Goal: Task Accomplishment & Management: Use online tool/utility

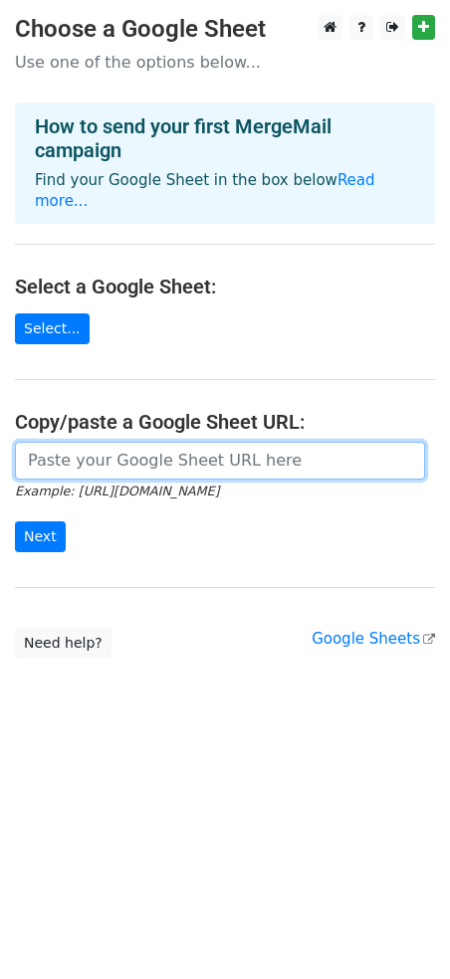
click at [120, 445] on input "url" at bounding box center [220, 461] width 410 height 38
paste input "[URL][DOMAIN_NAME]"
type input "[URL][DOMAIN_NAME]"
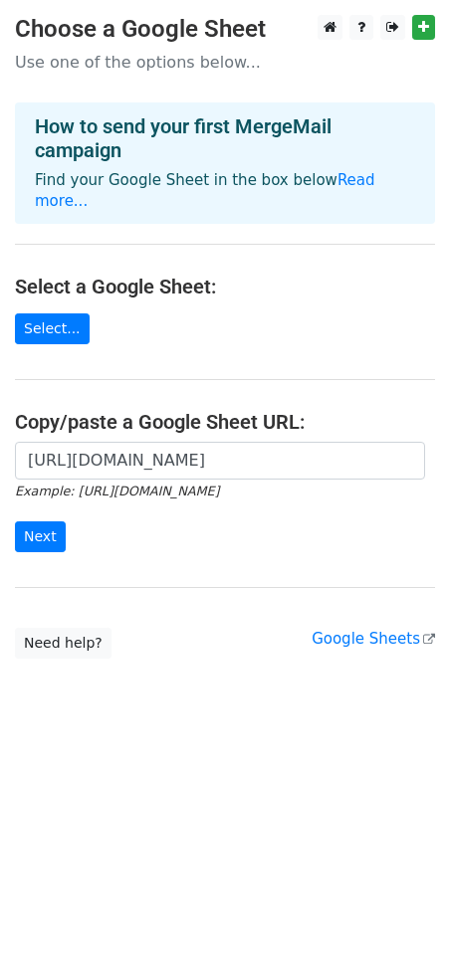
scroll to position [0, 0]
click at [18, 568] on main "Choose a Google Sheet Use one of the options below... How to send your first Me…" at bounding box center [225, 337] width 450 height 644
drag, startPoint x: 40, startPoint y: 517, endPoint x: 205, endPoint y: 549, distance: 168.2
click at [42, 521] on input "Next" at bounding box center [40, 536] width 51 height 31
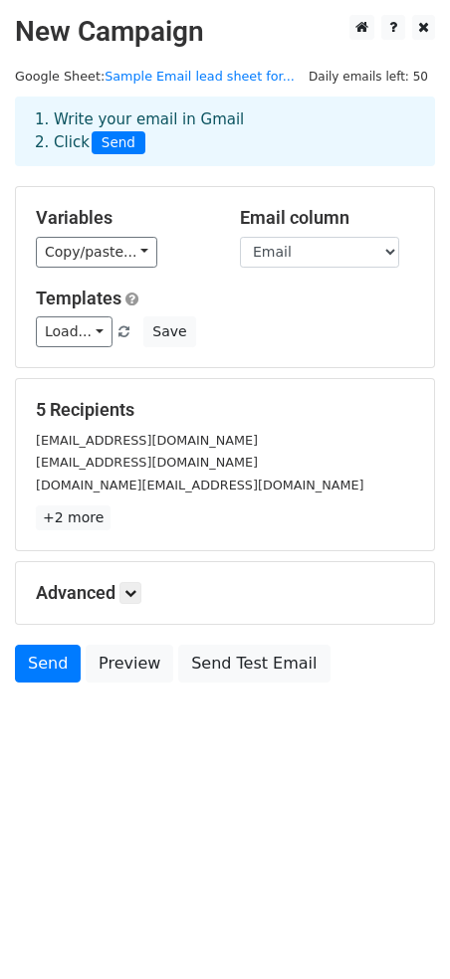
click at [25, 755] on body "New Campaign Daily emails left: 50 Google Sheet: Sample Email lead sheet for...…" at bounding box center [225, 393] width 450 height 757
click at [43, 674] on link "Send" at bounding box center [48, 664] width 66 height 38
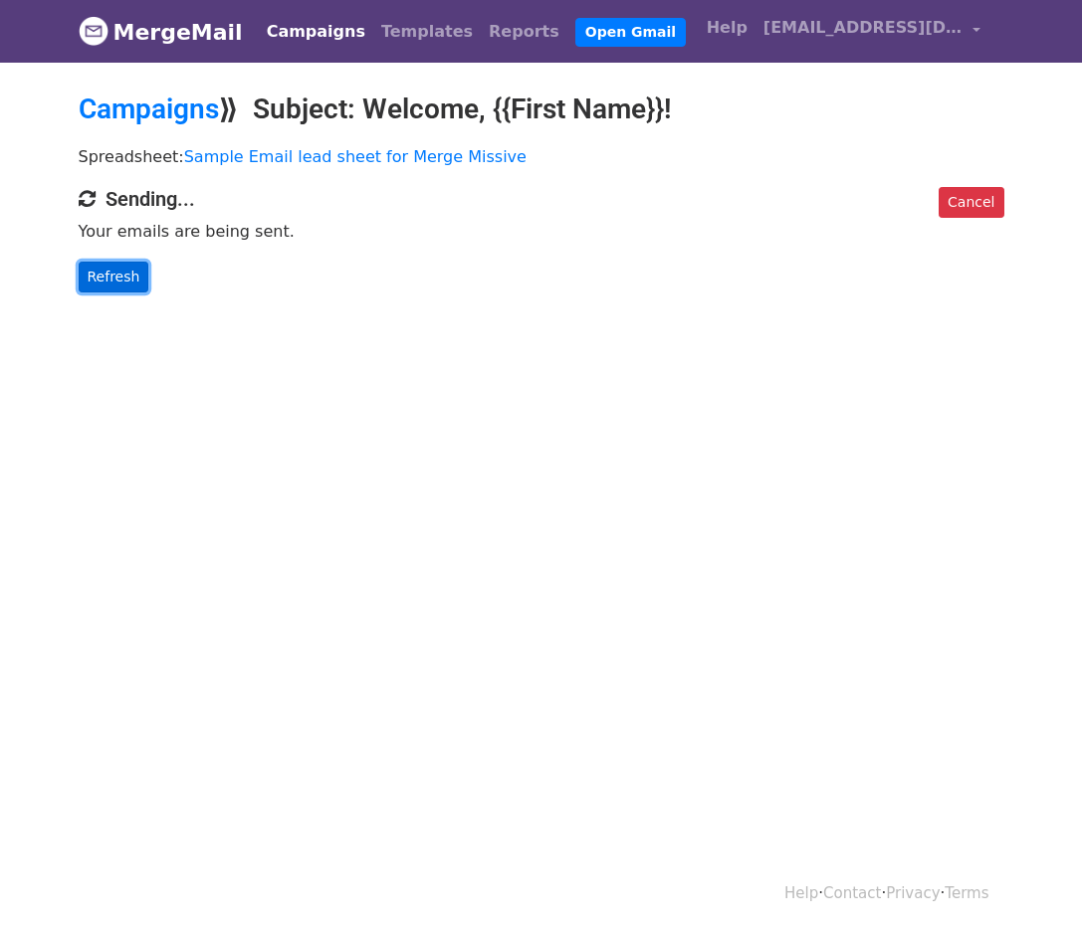
click at [125, 284] on link "Refresh" at bounding box center [114, 277] width 71 height 31
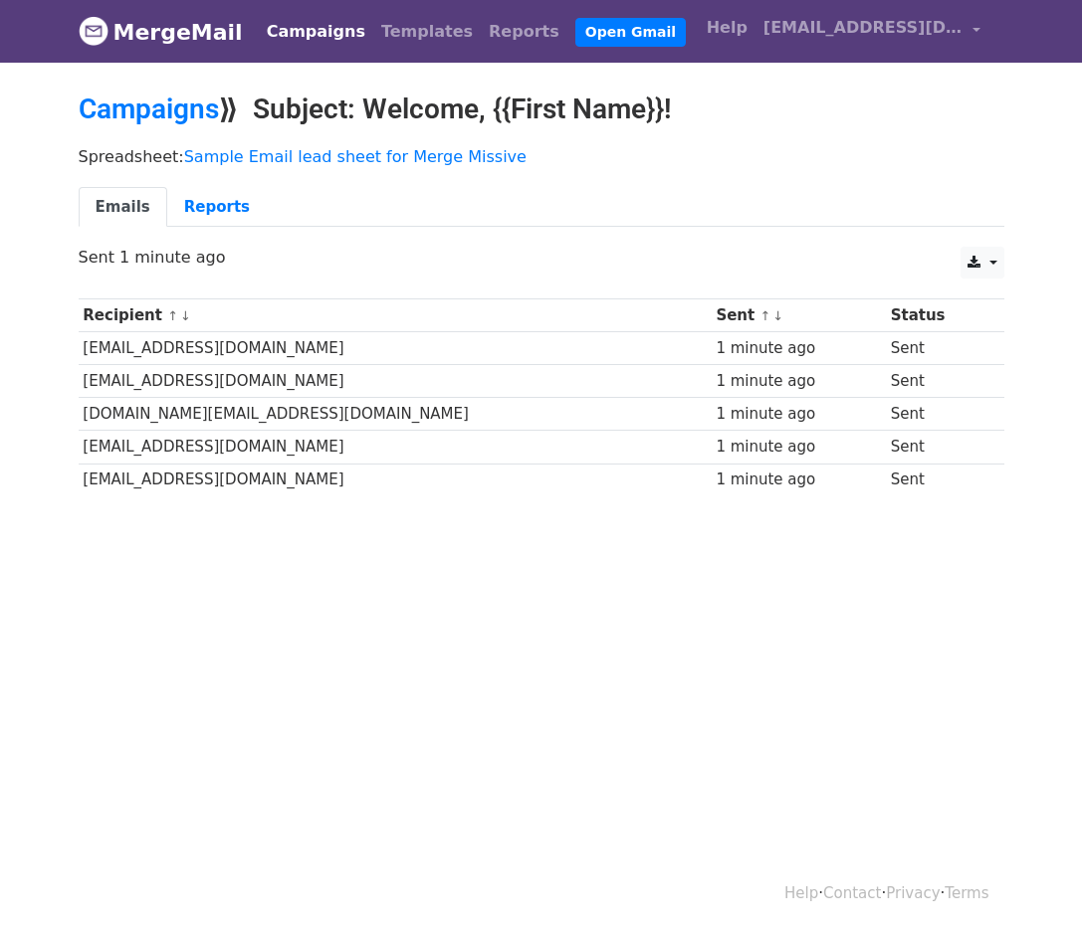
click at [593, 663] on html "MergeMail Campaigns Templates Reports Open Gmail Daily emails left: 45 Help jho…" at bounding box center [541, 466] width 1082 height 932
click at [545, 697] on html "MergeMail Campaigns Templates Reports Open Gmail Daily emails left: 45 Help jho…" at bounding box center [541, 466] width 1082 height 932
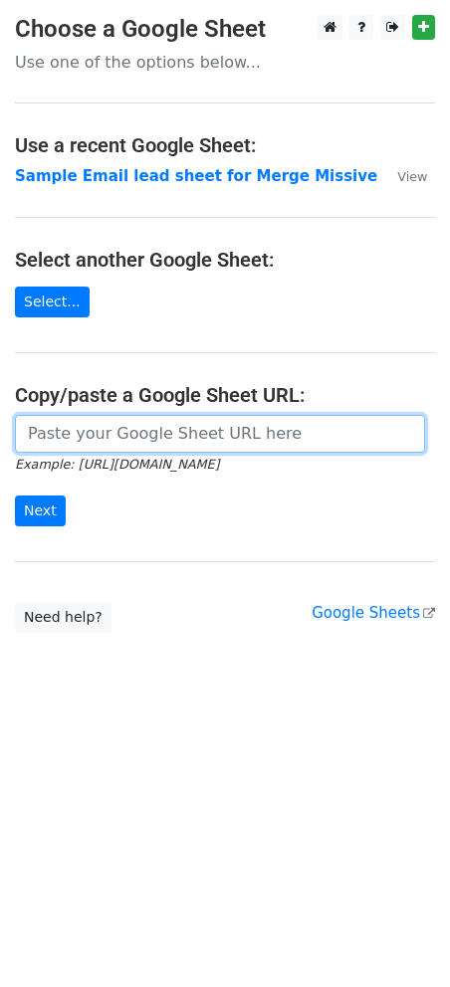
click at [112, 440] on input "url" at bounding box center [220, 434] width 410 height 38
paste input "[URL][DOMAIN_NAME]"
type input "[URL][DOMAIN_NAME]"
click at [114, 442] on input "[URL][DOMAIN_NAME]" at bounding box center [220, 434] width 410 height 38
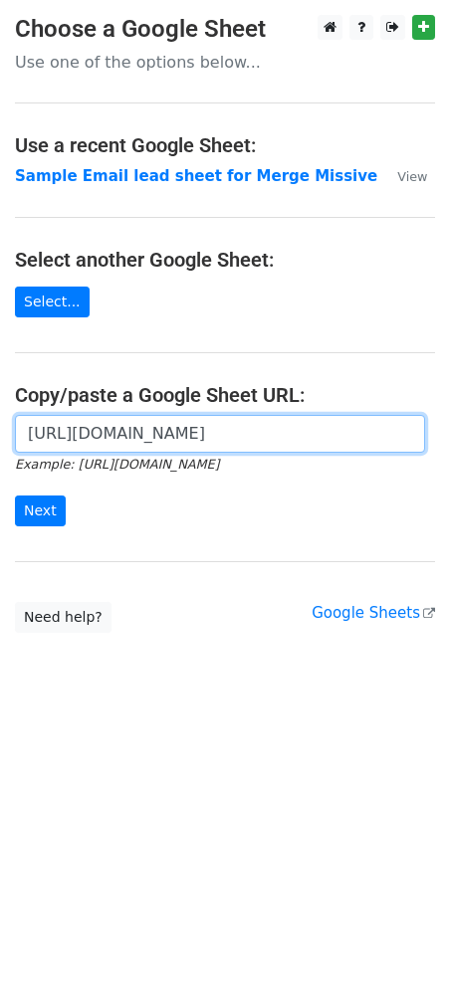
click at [114, 442] on input "[URL][DOMAIN_NAME]" at bounding box center [220, 434] width 410 height 38
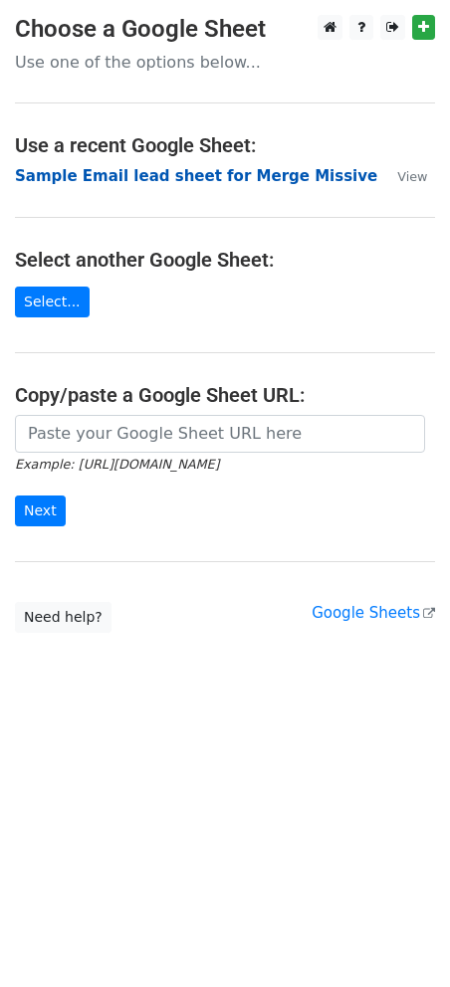
click at [137, 180] on strong "Sample Email lead sheet for Merge Missive" at bounding box center [196, 176] width 362 height 18
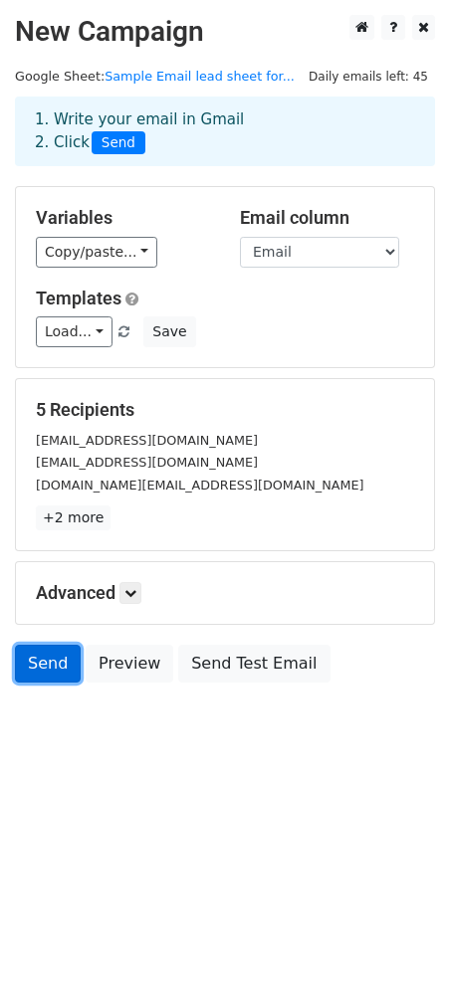
click at [58, 672] on link "Send" at bounding box center [48, 664] width 66 height 38
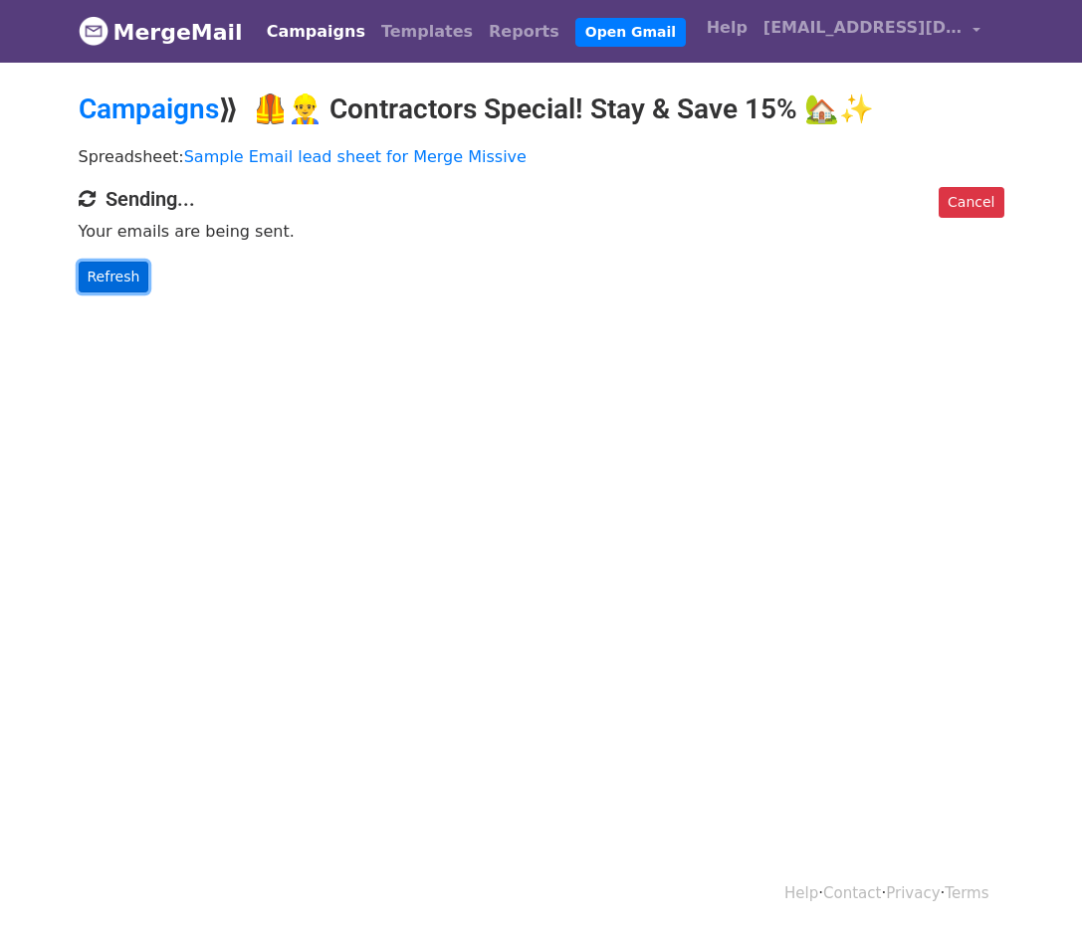
click at [97, 281] on link "Refresh" at bounding box center [114, 277] width 71 height 31
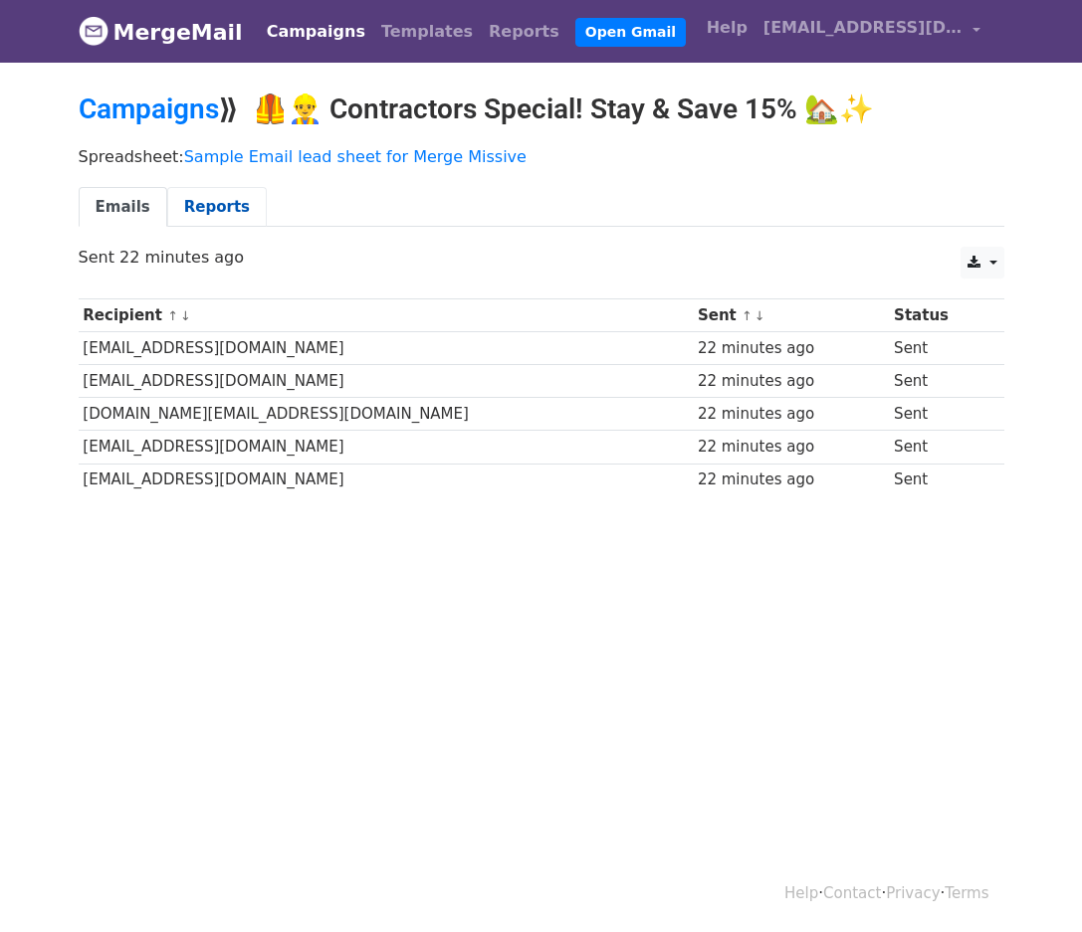
click at [207, 215] on link "Reports" at bounding box center [216, 207] width 99 height 41
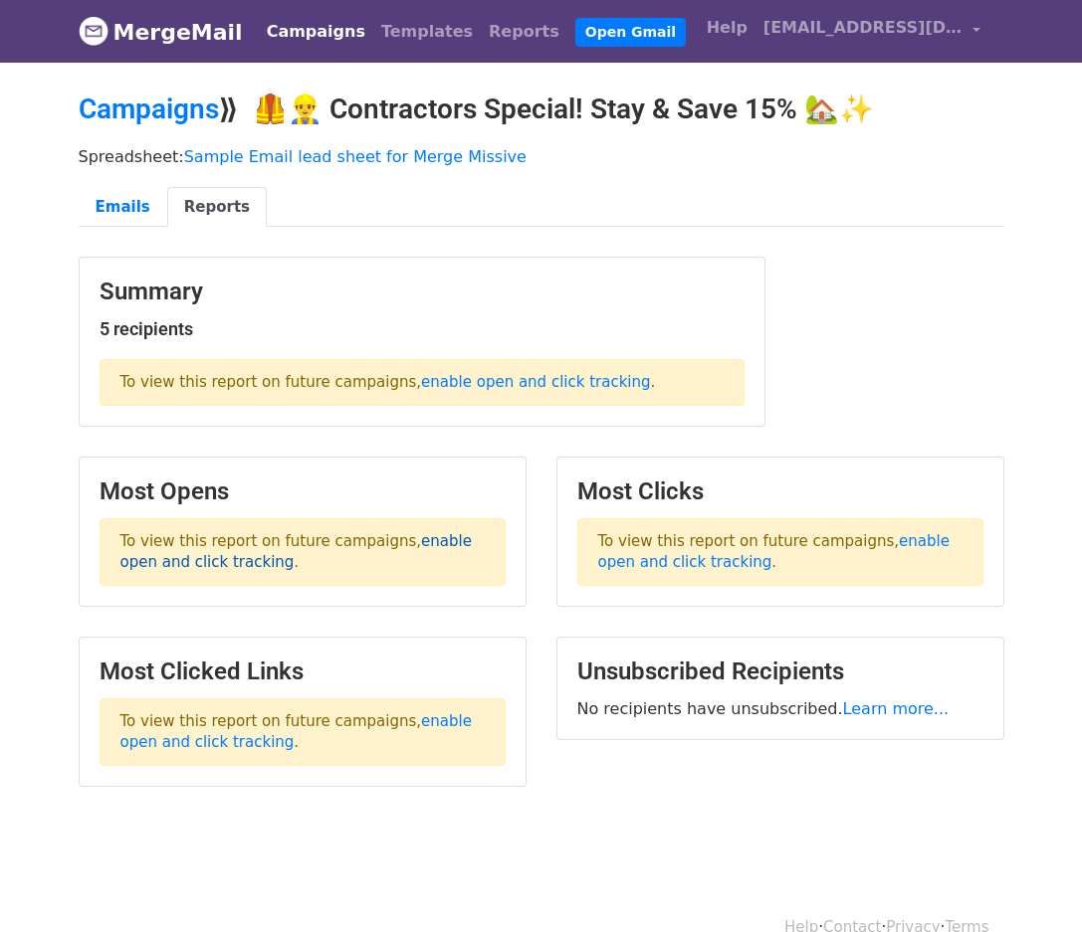
click at [432, 538] on link "enable open and click tracking" at bounding box center [295, 551] width 351 height 39
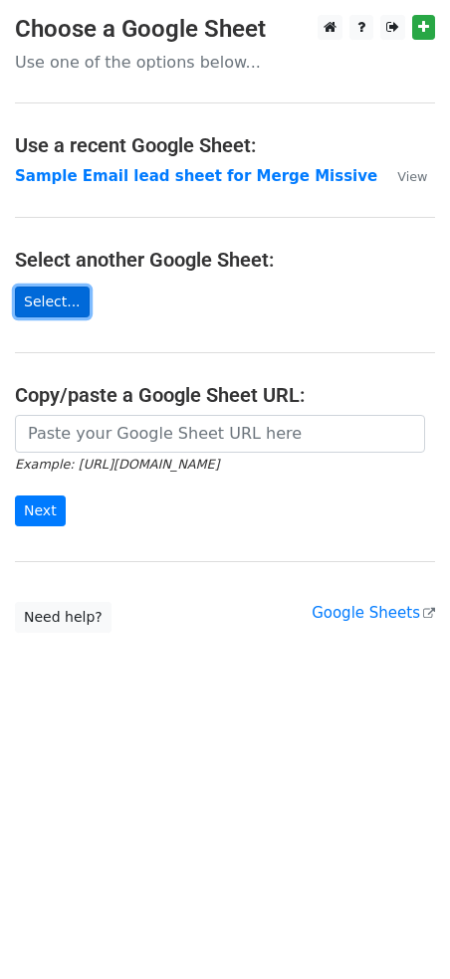
click at [61, 312] on link "Select..." at bounding box center [52, 302] width 75 height 31
click at [55, 60] on p "Use one of the options below..." at bounding box center [225, 62] width 420 height 21
